Goal: Task Accomplishment & Management: Manage account settings

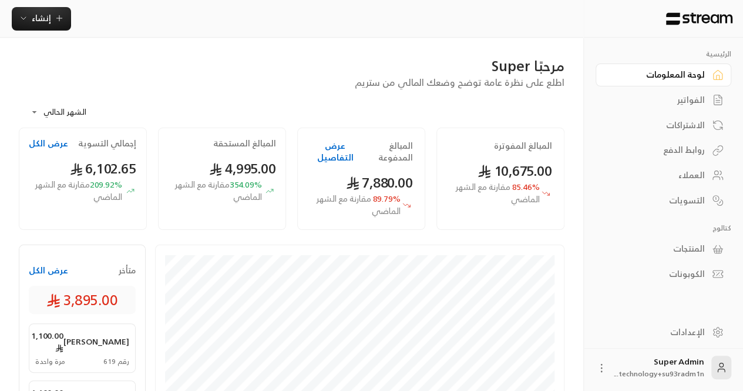
scroll to position [365, 0]
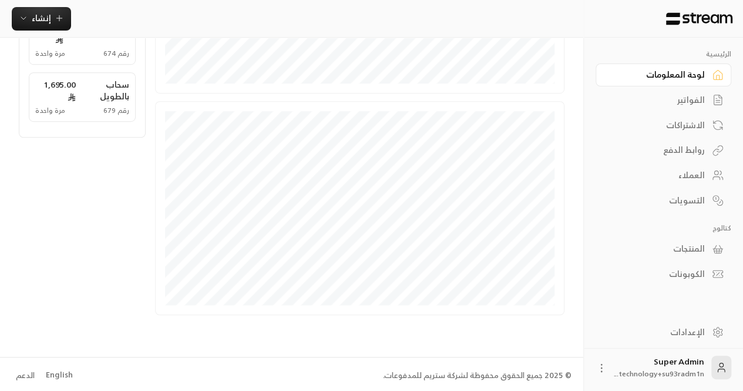
click at [62, 370] on div "English" at bounding box center [59, 375] width 27 height 12
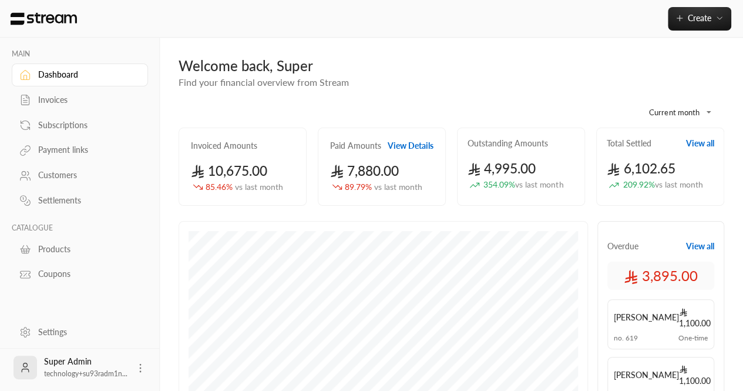
click at [735, 140] on div "**********" at bounding box center [452, 368] width 584 height 661
click at [96, 107] on link "Invoices" at bounding box center [80, 100] width 136 height 23
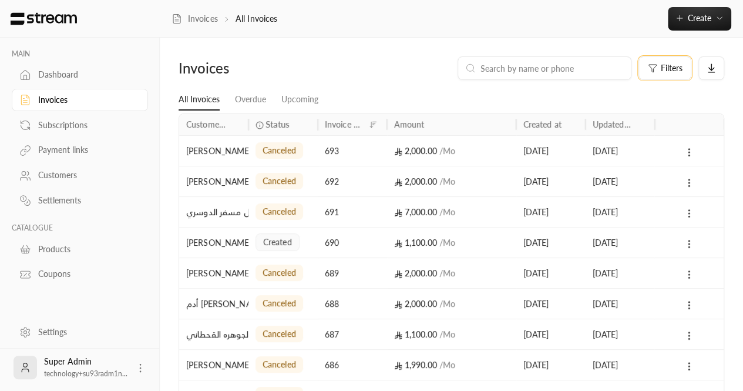
click at [663, 61] on button "Filters" at bounding box center [665, 68] width 53 height 24
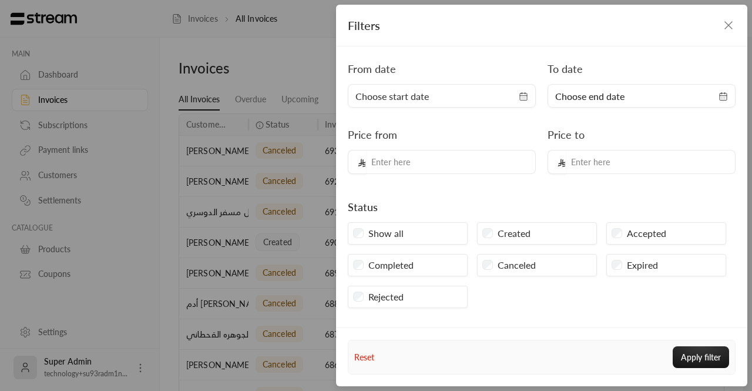
click at [436, 96] on span "Choose start date" at bounding box center [442, 96] width 173 height 14
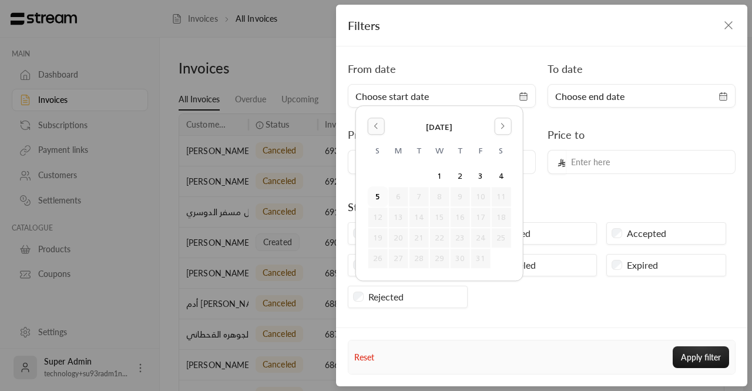
click at [378, 124] on icon "Go to the Previous Month" at bounding box center [376, 126] width 8 height 8
click at [403, 174] on button "1" at bounding box center [397, 176] width 19 height 19
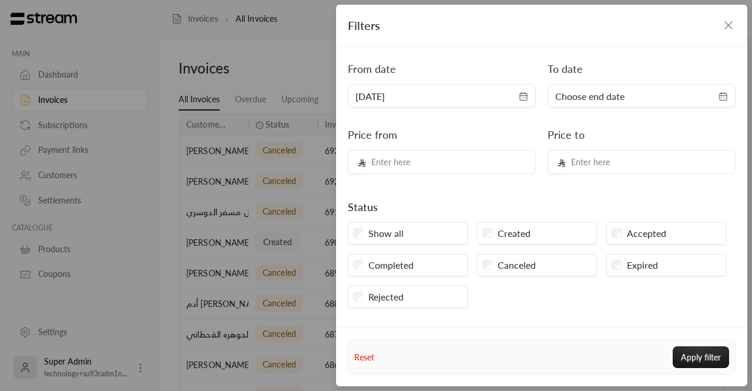
click at [691, 95] on span "Choose end date" at bounding box center [641, 96] width 173 height 14
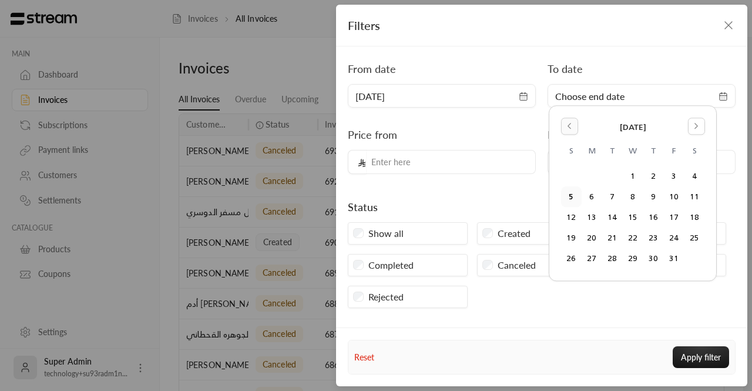
click at [575, 126] on button "Go to the Previous Month" at bounding box center [569, 126] width 17 height 17
click at [611, 260] on button "30" at bounding box center [612, 258] width 19 height 19
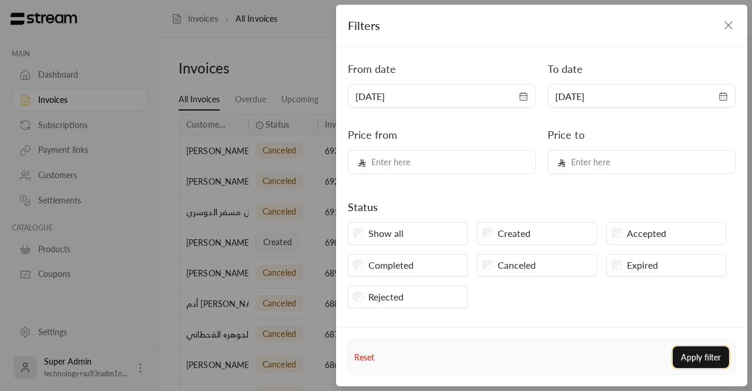
click at [699, 356] on button "Apply filter" at bounding box center [701, 357] width 56 height 22
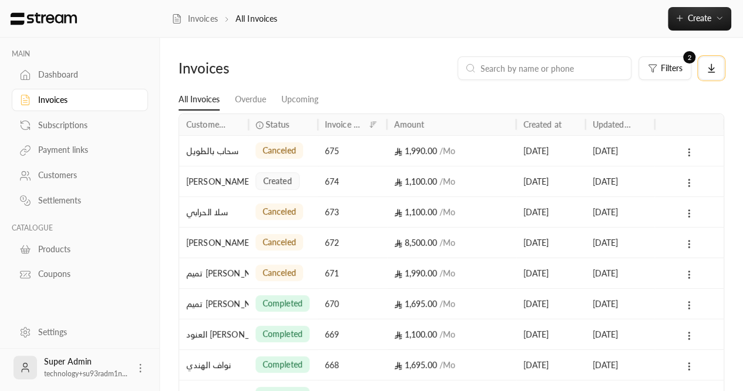
click at [719, 70] on button at bounding box center [712, 68] width 26 height 24
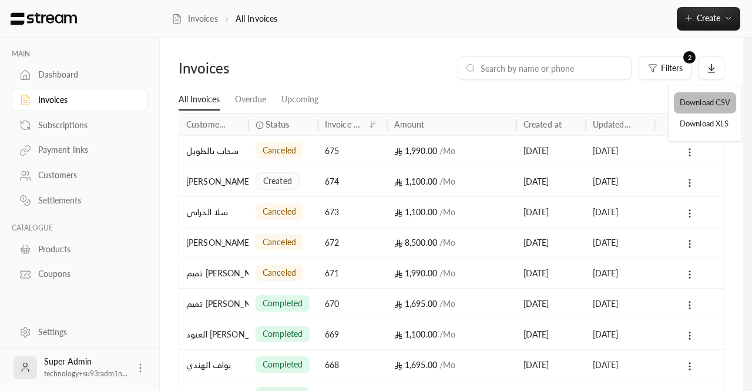
click at [695, 108] on li "Download CSV" at bounding box center [705, 102] width 62 height 21
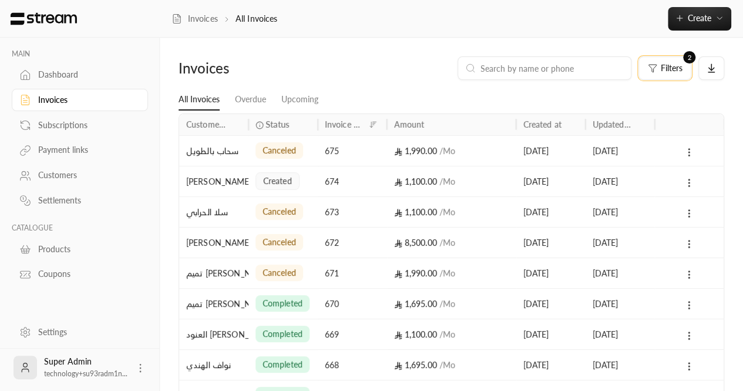
click at [676, 65] on span "Filters" at bounding box center [672, 68] width 22 height 8
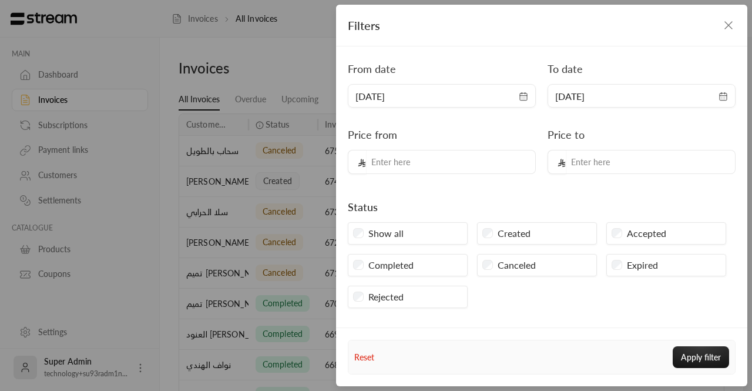
click at [304, 55] on div "Filters From date [DATE] To date [DATE] Price from Price to Status Show all Cre…" at bounding box center [376, 195] width 752 height 391
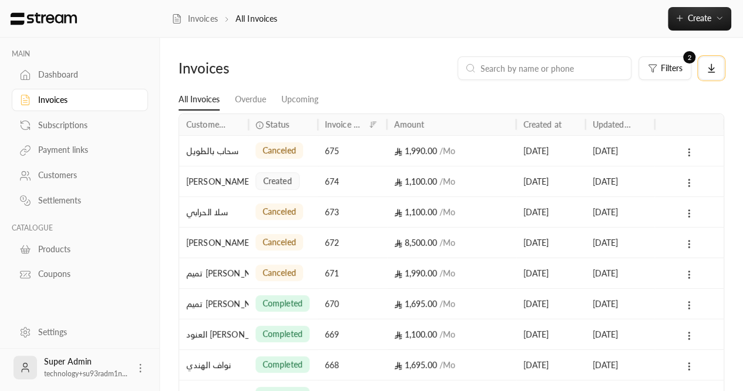
click at [705, 69] on button at bounding box center [712, 68] width 26 height 24
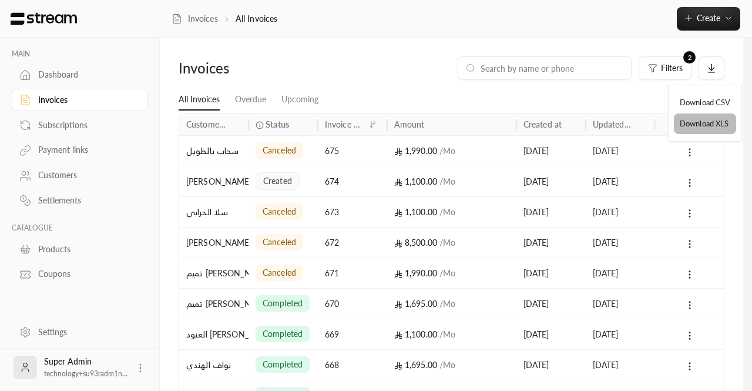
click at [700, 124] on li "Download XLS" at bounding box center [705, 123] width 62 height 21
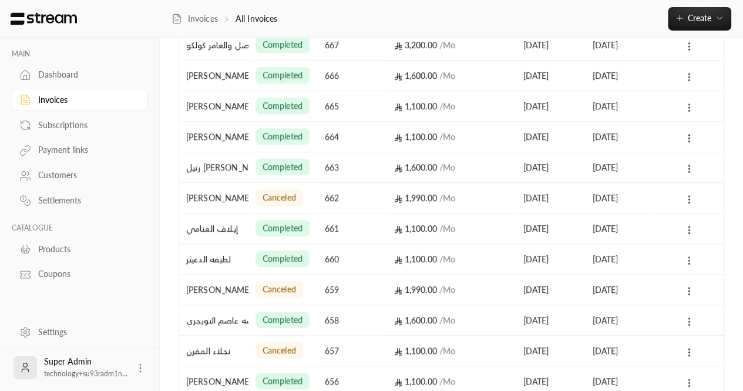
scroll to position [596, 0]
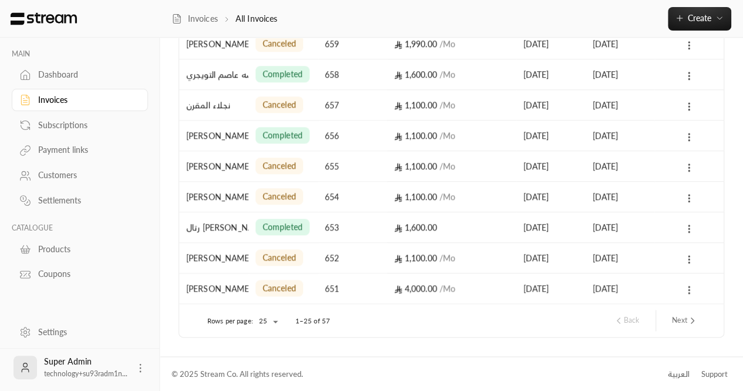
click at [679, 319] on button "Next" at bounding box center [685, 320] width 35 height 20
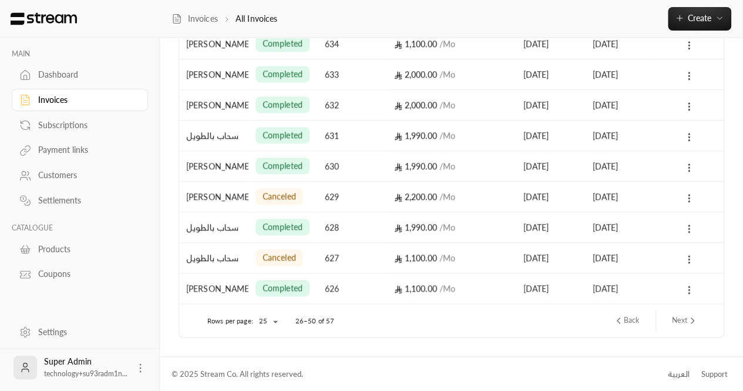
click at [695, 324] on icon "next page" at bounding box center [693, 320] width 11 height 11
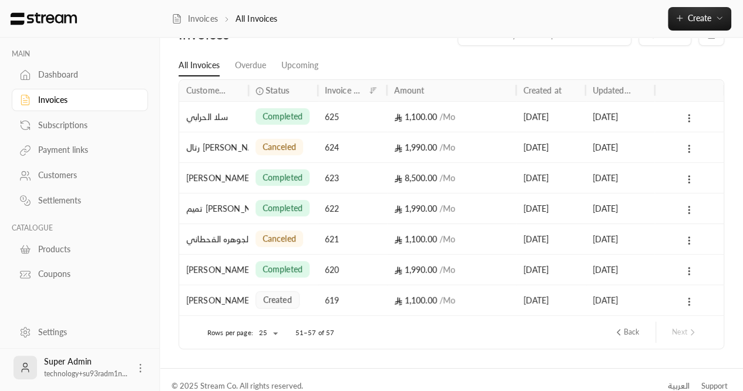
scroll to position [0, 0]
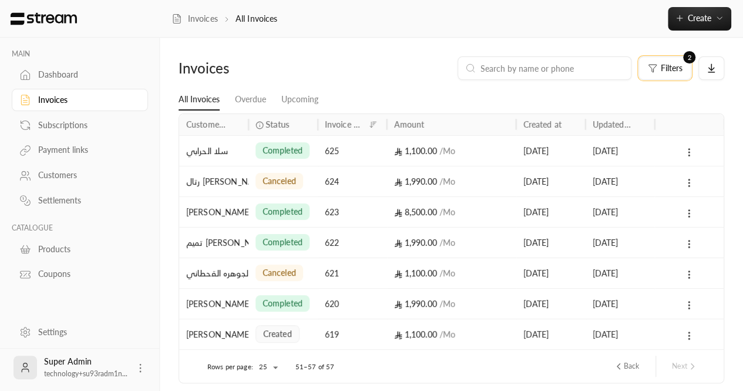
click at [665, 73] on button "Filters 2" at bounding box center [665, 68] width 53 height 24
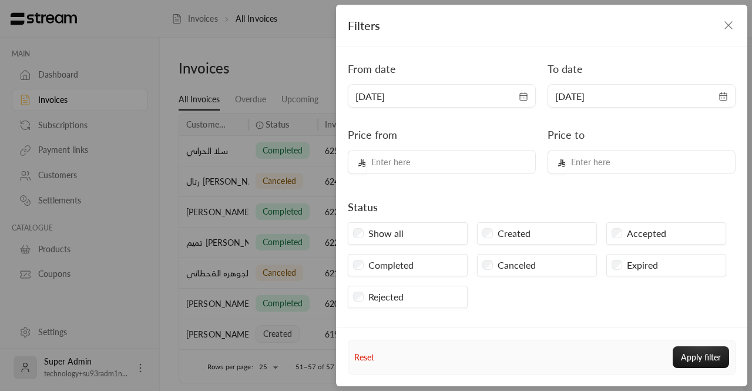
click at [308, 66] on div "Filters From date [DATE] To date [DATE] Price from Price to Status Show all Cre…" at bounding box center [376, 195] width 752 height 391
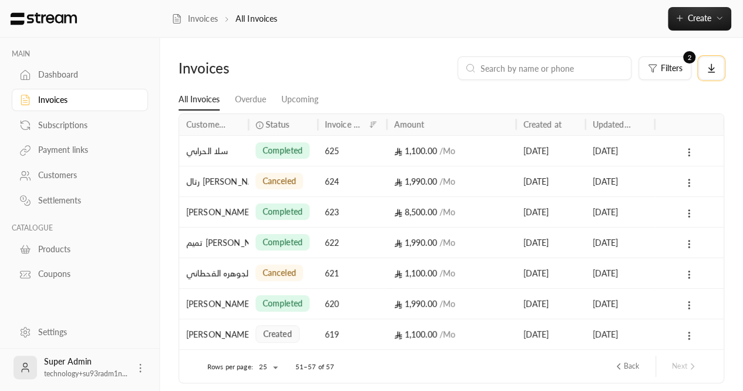
click at [703, 71] on button at bounding box center [712, 68] width 26 height 24
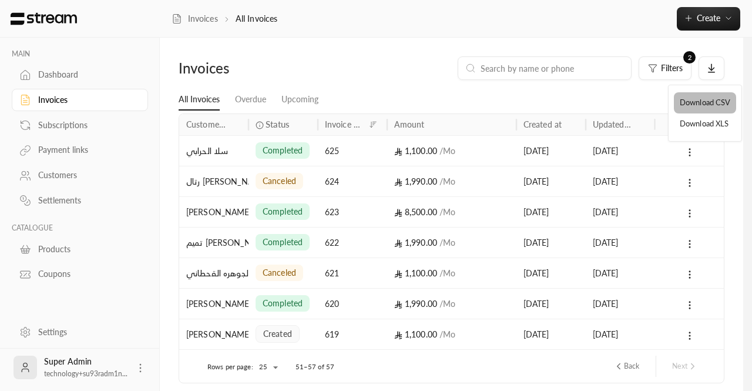
click at [707, 100] on li "Download CSV" at bounding box center [705, 102] width 62 height 21
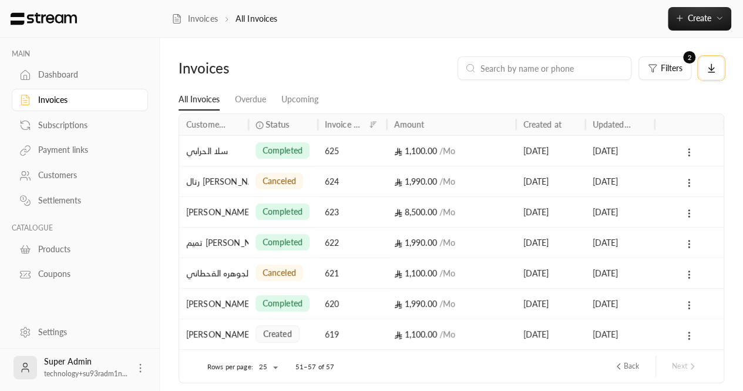
click at [712, 71] on icon at bounding box center [711, 69] width 5 height 3
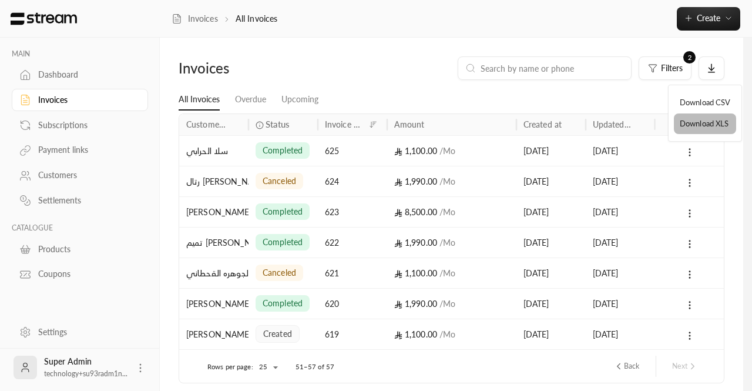
click at [699, 122] on li "Download XLS" at bounding box center [705, 123] width 62 height 21
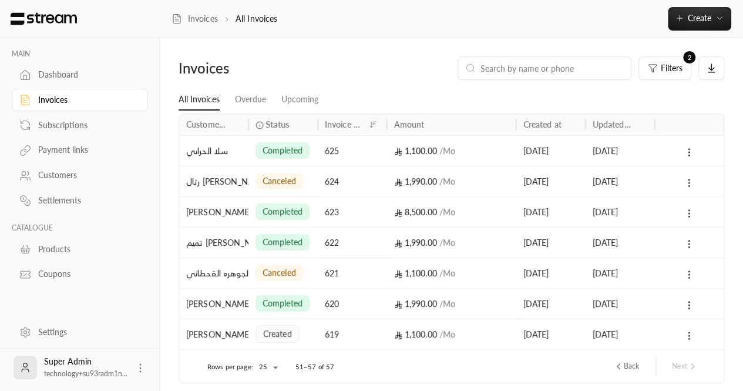
click at [545, 120] on div "Created at" at bounding box center [543, 124] width 38 height 10
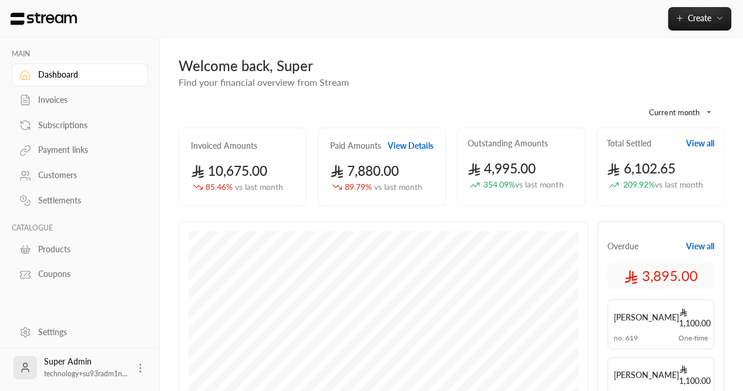
click at [60, 176] on div "Customers" at bounding box center [85, 175] width 95 height 12
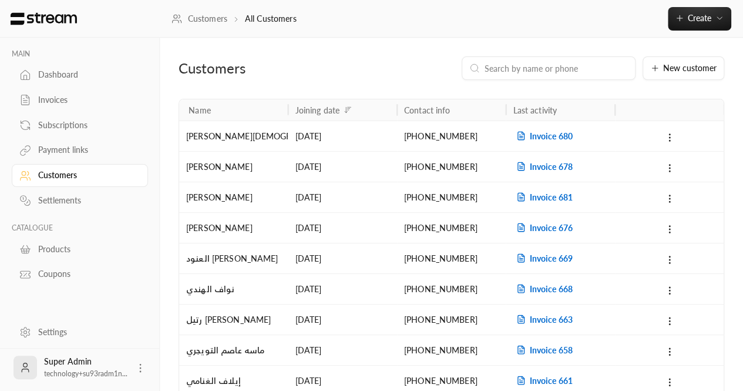
click at [51, 96] on div "Invoices" at bounding box center [85, 100] width 95 height 12
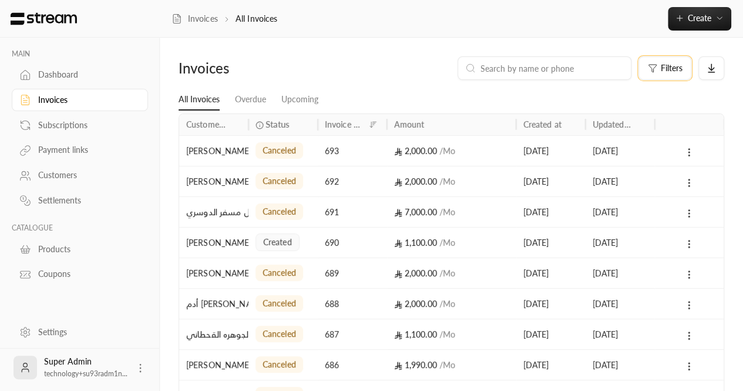
click at [677, 72] on span "Filters" at bounding box center [672, 68] width 22 height 8
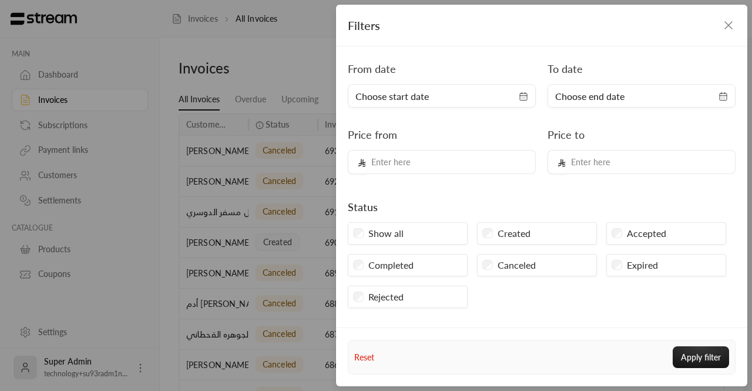
click at [725, 20] on icon "button" at bounding box center [729, 25] width 14 height 14
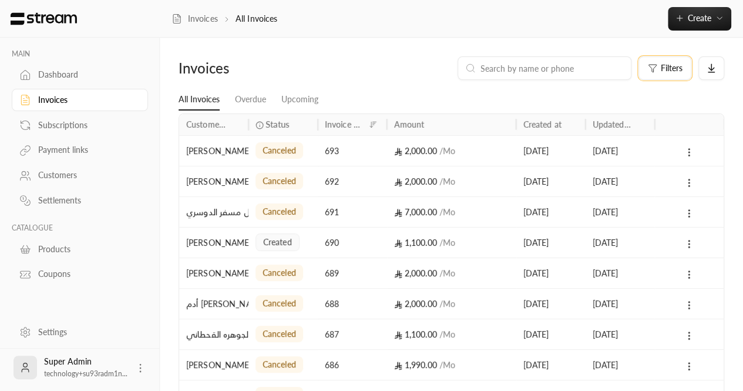
click at [657, 74] on button "Filters" at bounding box center [665, 68] width 53 height 24
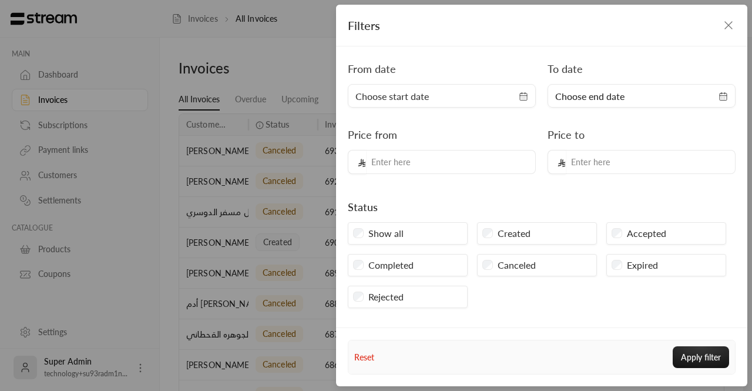
click at [445, 92] on span "Choose start date" at bounding box center [442, 96] width 173 height 14
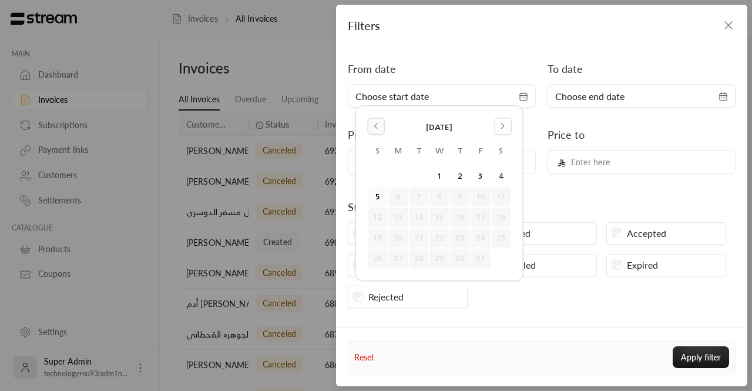
click at [377, 126] on icon "Go to the Previous Month" at bounding box center [376, 126] width 8 height 8
click at [401, 180] on button "1" at bounding box center [397, 176] width 19 height 19
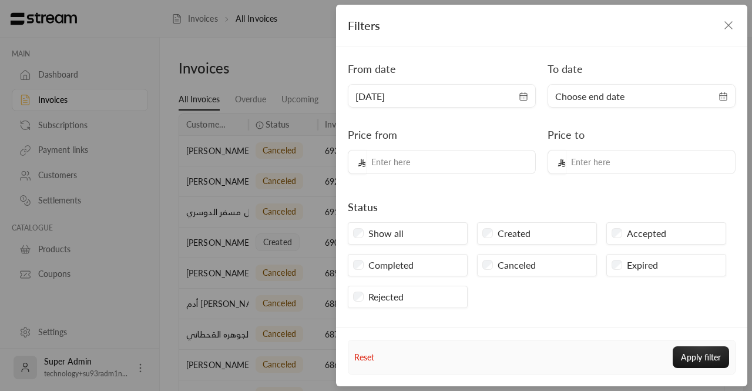
click at [585, 96] on span "Choose end date" at bounding box center [589, 96] width 69 height 14
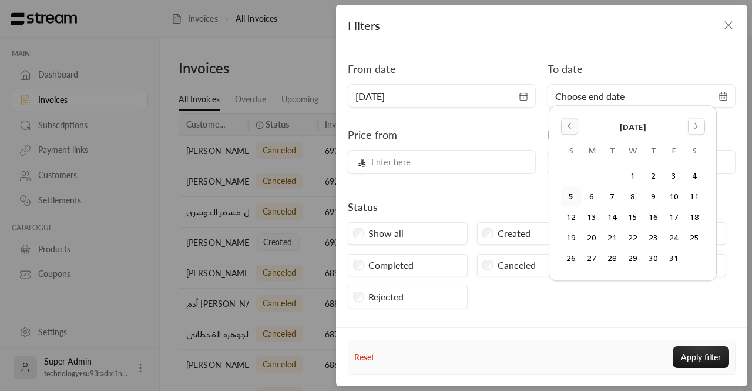
click at [565, 124] on icon "Go to the Previous Month" at bounding box center [569, 126] width 8 height 8
click at [615, 258] on button "30" at bounding box center [612, 258] width 19 height 19
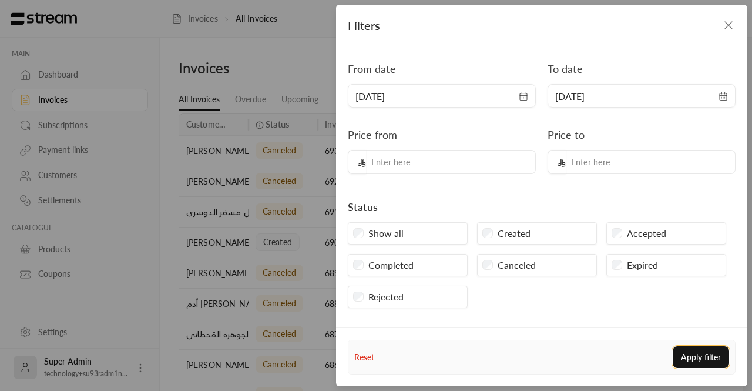
click at [692, 353] on button "Apply filter" at bounding box center [701, 357] width 56 height 22
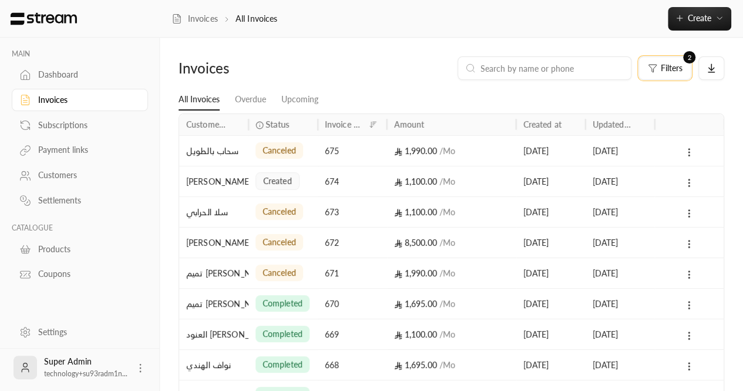
click at [672, 79] on button "Filters 2" at bounding box center [665, 68] width 53 height 24
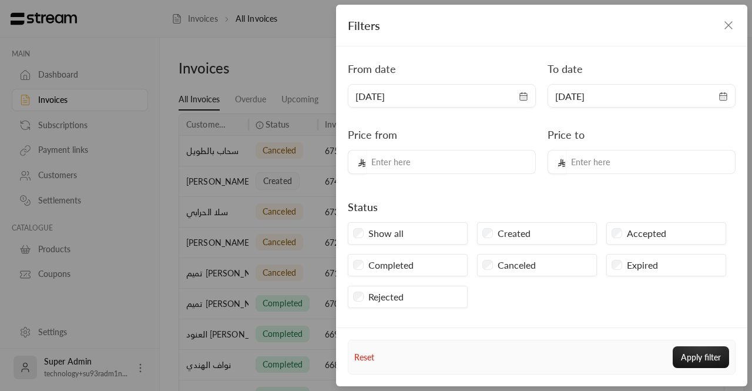
click at [159, 225] on div "Filters From date [DATE] To date [DATE] Price from Price to Status Show all Cre…" at bounding box center [376, 195] width 752 height 391
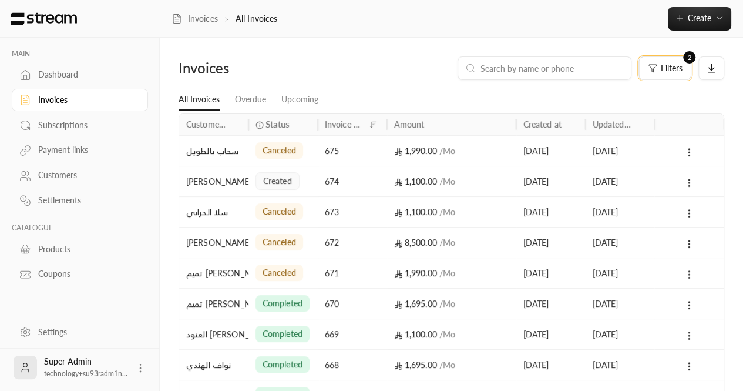
click at [586, 122] on div at bounding box center [586, 124] width 6 height 21
click at [586, 122] on div at bounding box center [585, 124] width 6 height 21
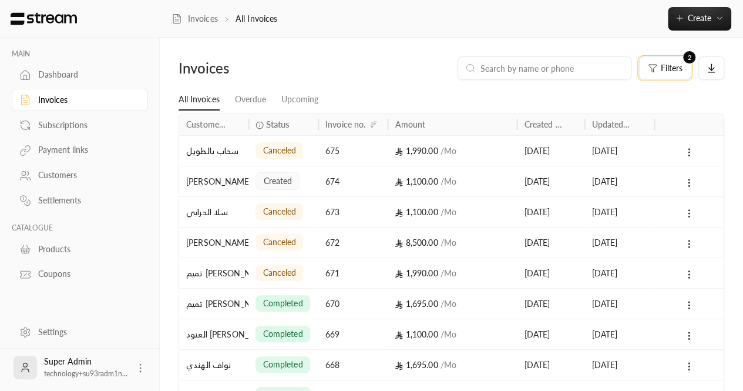
click at [586, 122] on div at bounding box center [585, 124] width 6 height 21
click at [418, 153] on div "1,990.00 / Mo" at bounding box center [452, 151] width 115 height 30
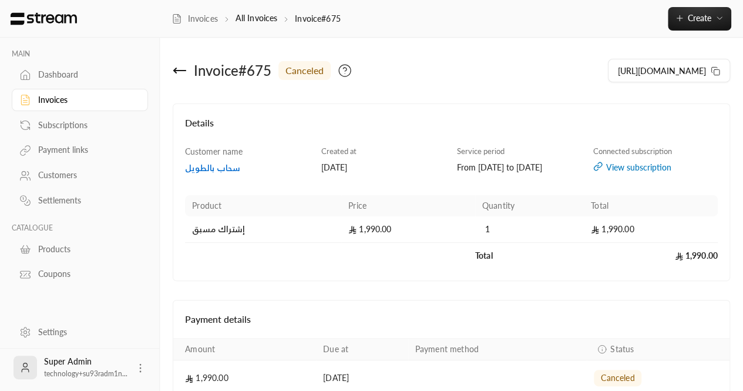
click at [188, 82] on div "Invoice # 675 canceled" at bounding box center [309, 70] width 284 height 28
click at [181, 73] on icon at bounding box center [180, 70] width 14 height 14
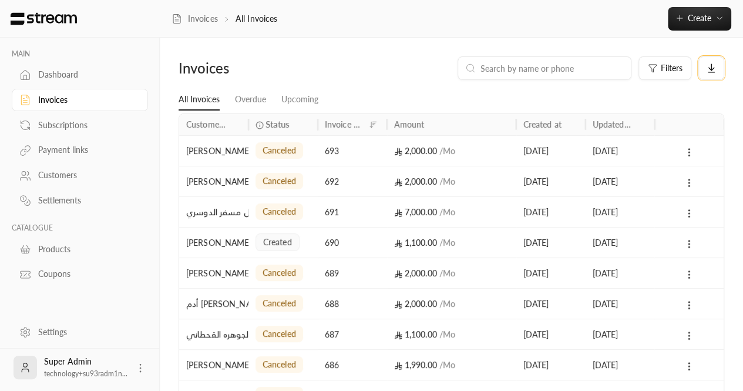
click at [700, 75] on button at bounding box center [712, 68] width 26 height 24
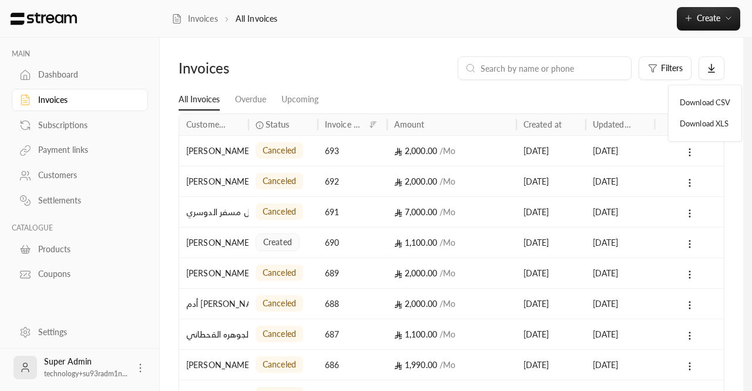
click at [652, 76] on div at bounding box center [376, 195] width 752 height 391
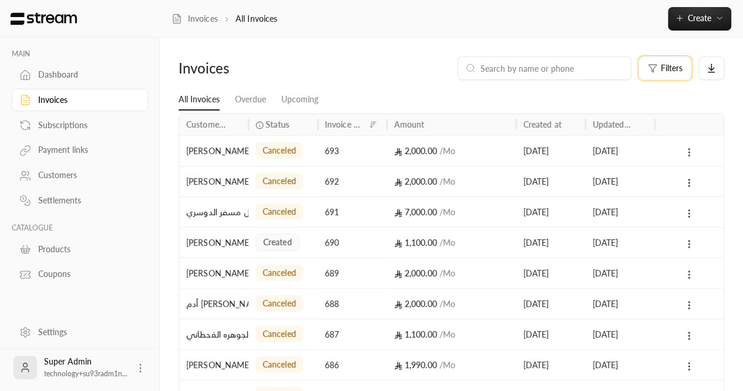
click at [652, 73] on button "Filters" at bounding box center [665, 68] width 53 height 24
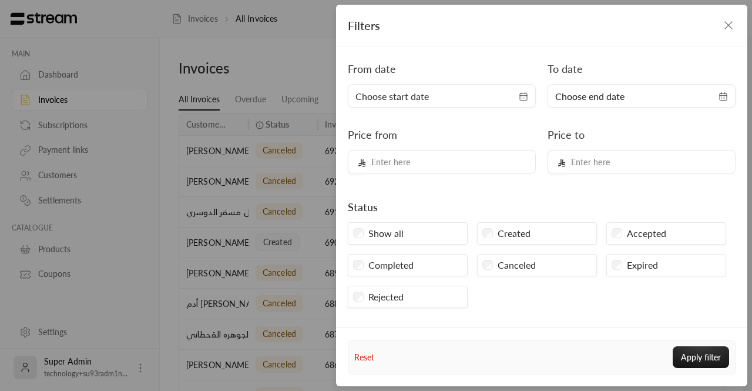
click at [462, 96] on span "Choose start date" at bounding box center [442, 96] width 173 height 14
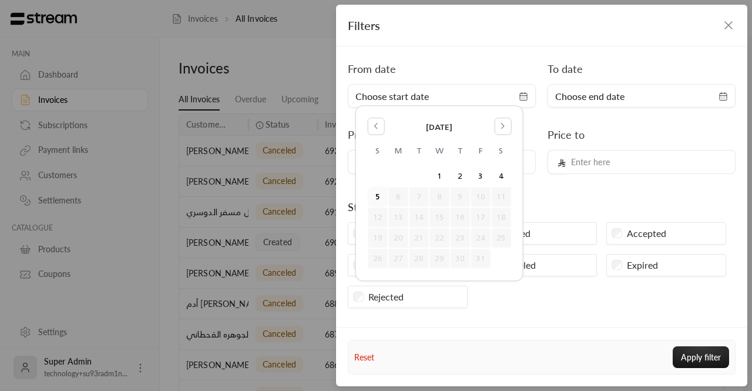
click at [364, 122] on div "[DATE] S M T W T F S 1 2 3 4 5 6 7 8 9 10 11 12 13 14 15 16 17 18 19 20 21 22 2…" at bounding box center [440, 192] width 152 height 159
click at [378, 128] on icon "Go to the Previous Month" at bounding box center [376, 126] width 8 height 8
click at [393, 176] on button "1" at bounding box center [397, 176] width 19 height 19
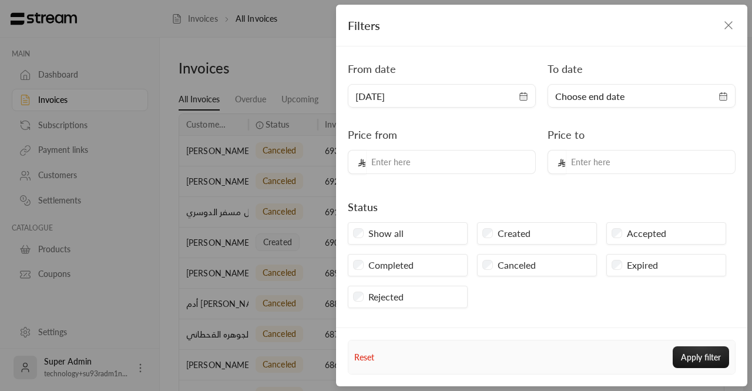
click at [575, 106] on div "Choose end date" at bounding box center [642, 96] width 188 height 24
click at [595, 104] on div "Choose end date" at bounding box center [642, 96] width 188 height 24
click at [591, 99] on span "Choose end date" at bounding box center [589, 96] width 69 height 14
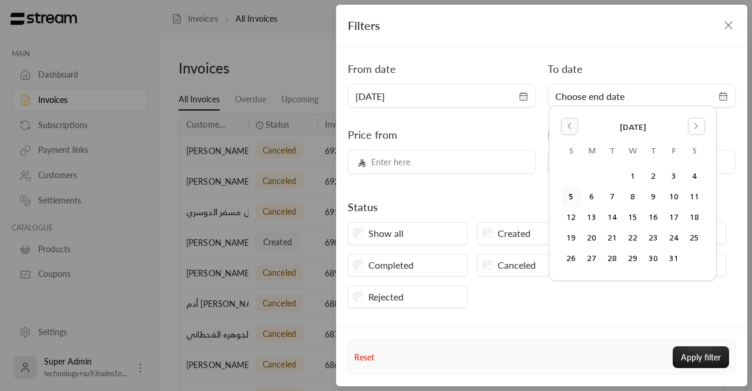
click at [566, 132] on button "Go to the Previous Month" at bounding box center [569, 126] width 17 height 17
click at [615, 257] on button "30" at bounding box center [612, 258] width 19 height 19
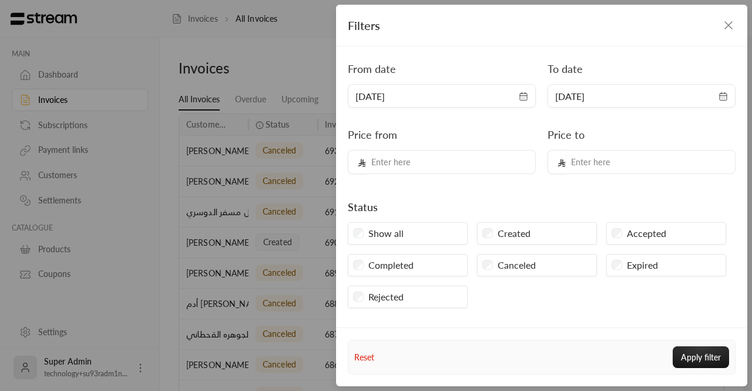
click at [685, 342] on div "Reset Apply filter" at bounding box center [542, 356] width 391 height 33
click at [691, 348] on button "Apply filter" at bounding box center [701, 357] width 56 height 22
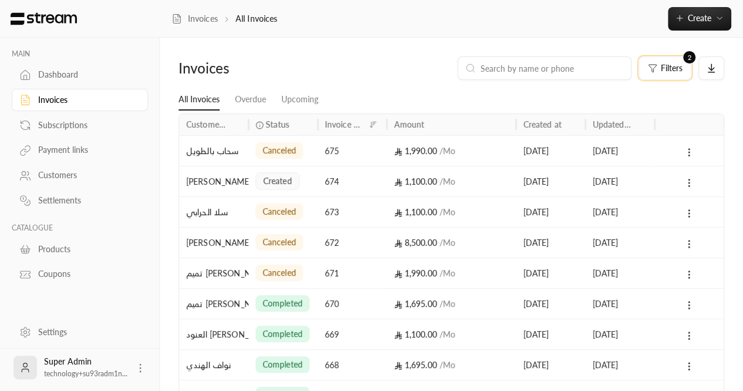
click at [672, 58] on button "Filters 2" at bounding box center [665, 68] width 53 height 24
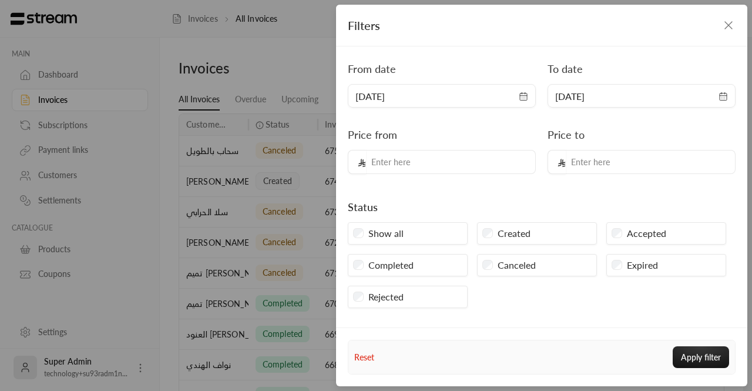
click at [265, 74] on div "Filters From date [DATE] To date [DATE] Price from Price to Status Show all Cre…" at bounding box center [376, 195] width 752 height 391
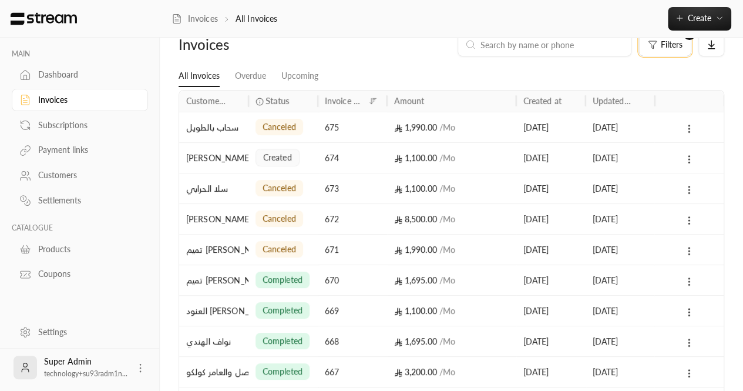
scroll to position [25, 0]
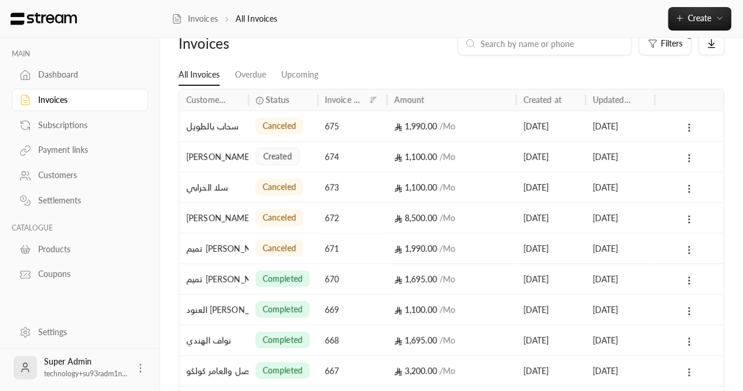
click at [58, 307] on div "MAIN Dashboard Invoices Subscriptions Payment links Customers Settlements CATAL…" at bounding box center [80, 176] width 160 height 277
click at [62, 326] on div "Settings" at bounding box center [85, 332] width 95 height 12
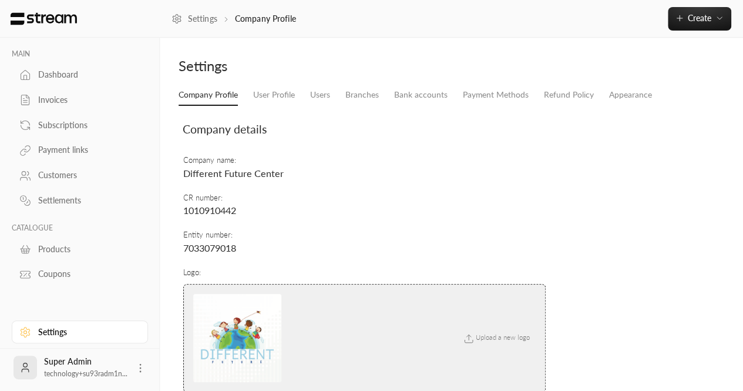
click at [42, 106] on link "Invoices" at bounding box center [80, 100] width 136 height 23
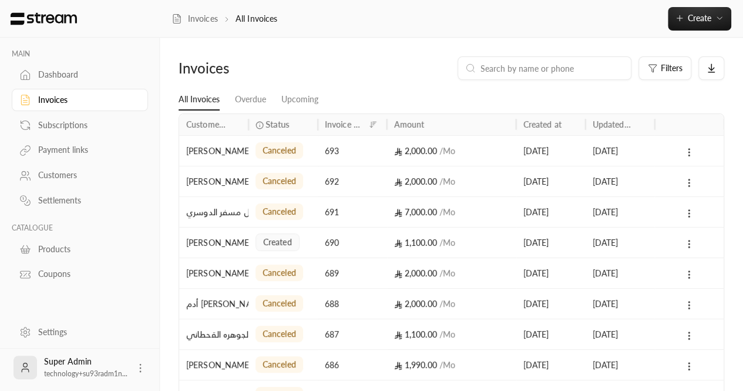
click at [51, 328] on div "Settings" at bounding box center [85, 332] width 95 height 12
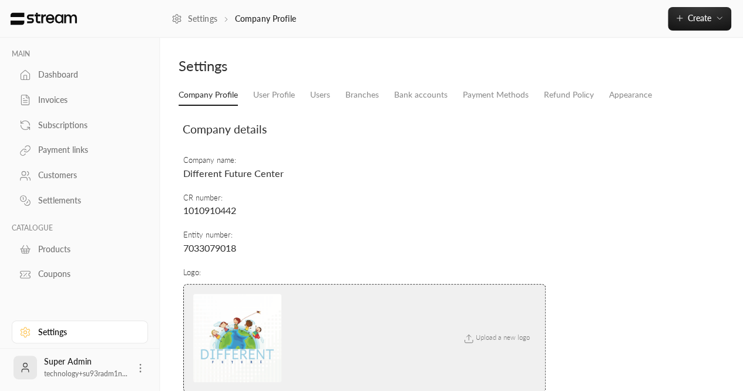
click at [46, 80] on div "Dashboard" at bounding box center [85, 75] width 95 height 12
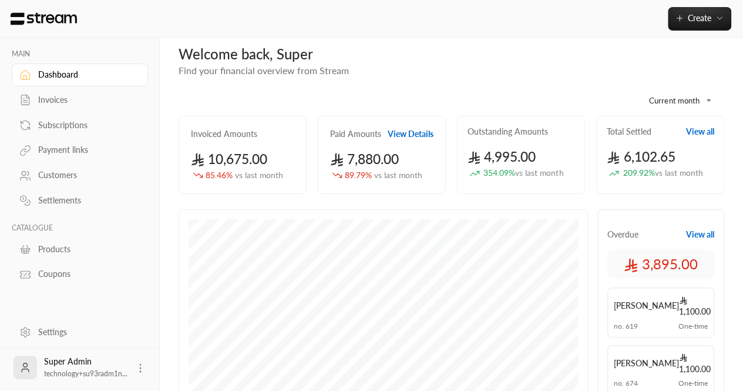
scroll to position [5, 0]
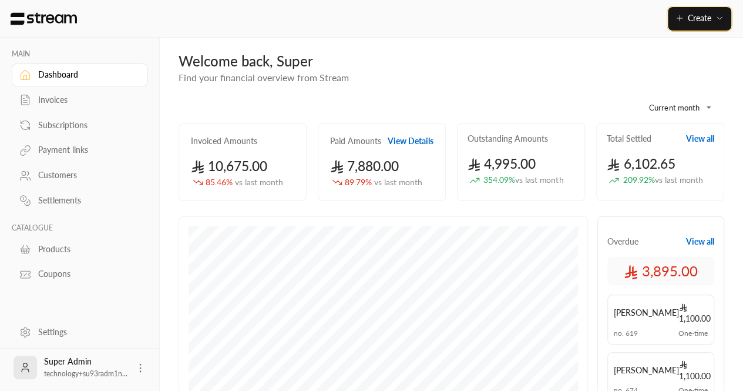
click at [680, 25] on button "Create" at bounding box center [699, 19] width 63 height 24
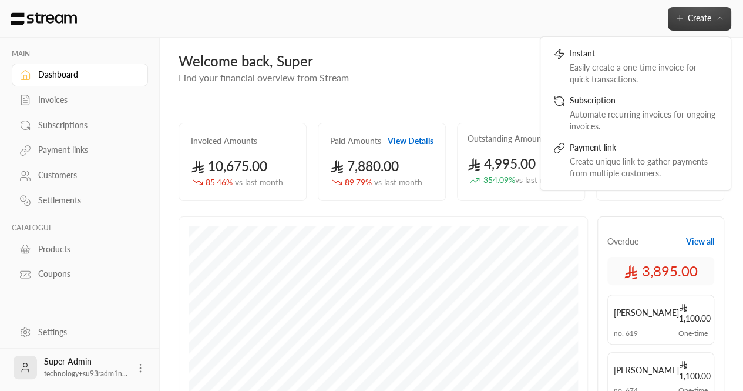
click at [0, 178] on div "MAIN Dashboard Invoices Subscriptions Payment links Customers Settlements CATAL…" at bounding box center [80, 162] width 160 height 248
